Goal: Task Accomplishment & Management: Manage account settings

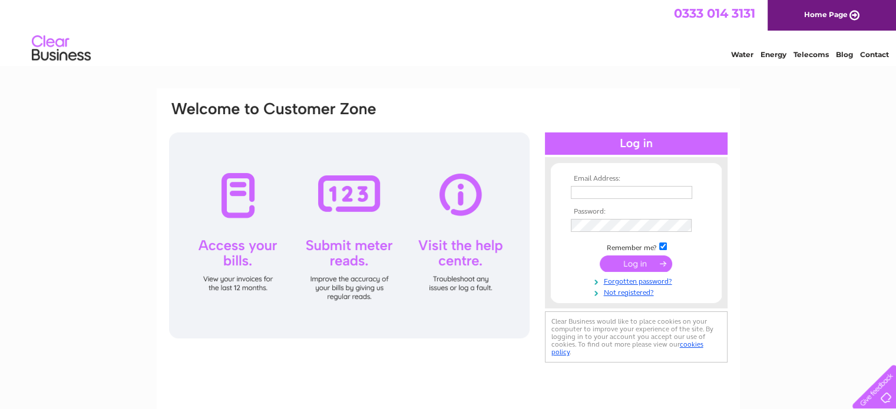
type input "omcltd@btinternet.com"
click at [633, 266] on input "submit" at bounding box center [636, 264] width 72 height 16
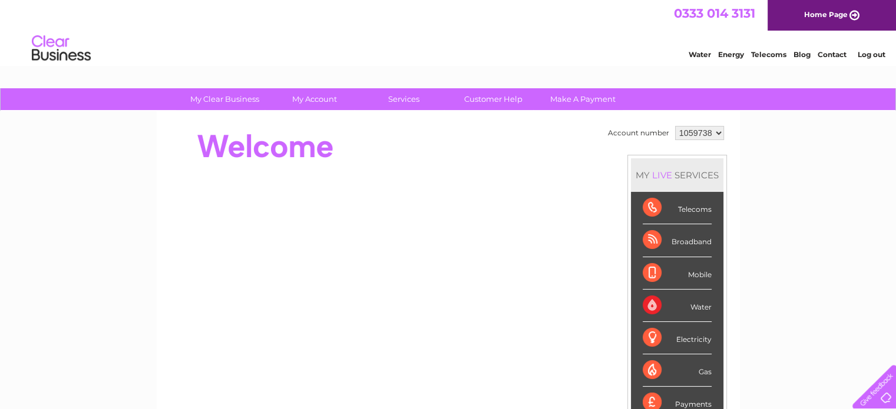
click at [768, 52] on link "Telecoms" at bounding box center [768, 54] width 35 height 9
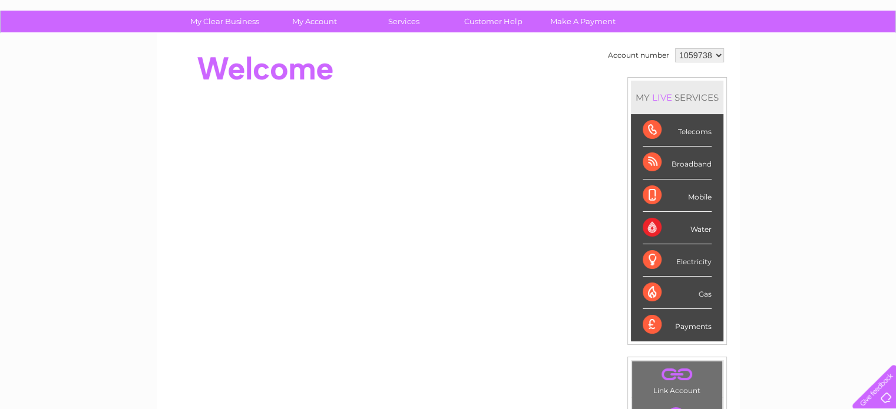
scroll to position [59, 0]
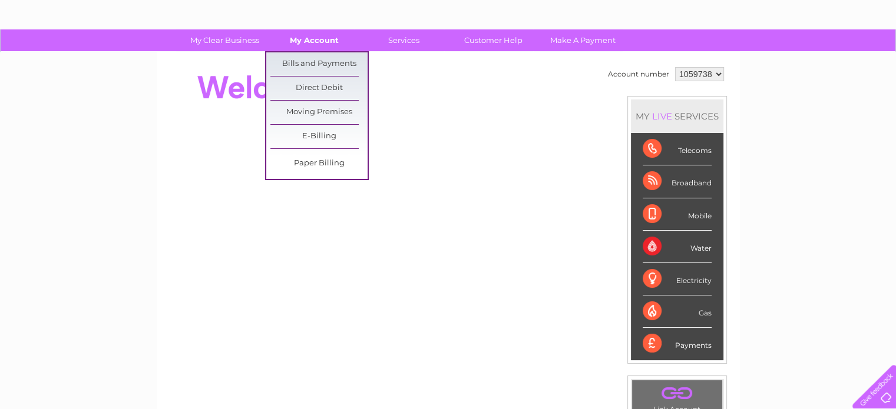
click at [311, 39] on link "My Account" at bounding box center [314, 40] width 97 height 22
click at [316, 61] on link "Bills and Payments" at bounding box center [318, 64] width 97 height 24
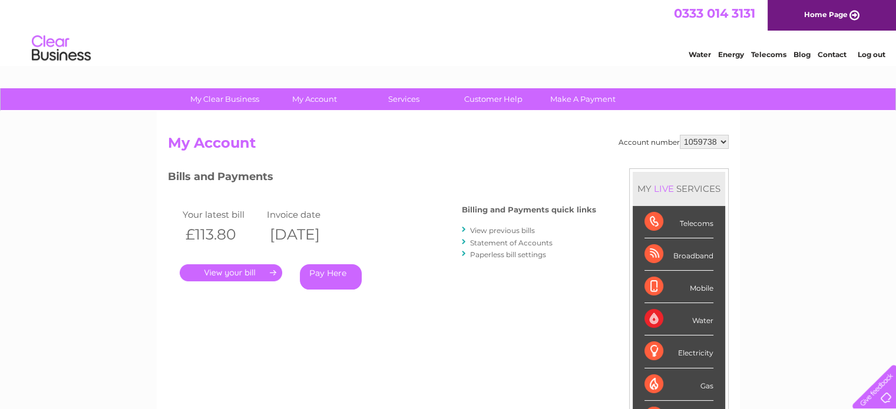
click at [227, 269] on link "." at bounding box center [231, 273] width 103 height 17
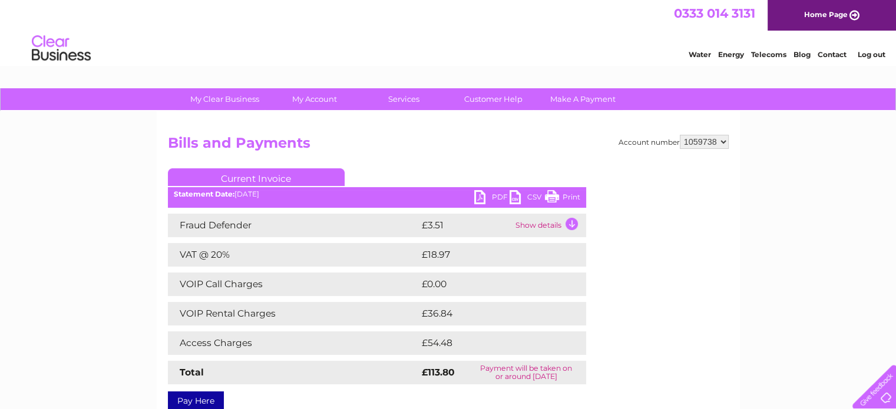
click at [490, 197] on link "PDF" at bounding box center [491, 198] width 35 height 17
